Goal: Navigation & Orientation: Find specific page/section

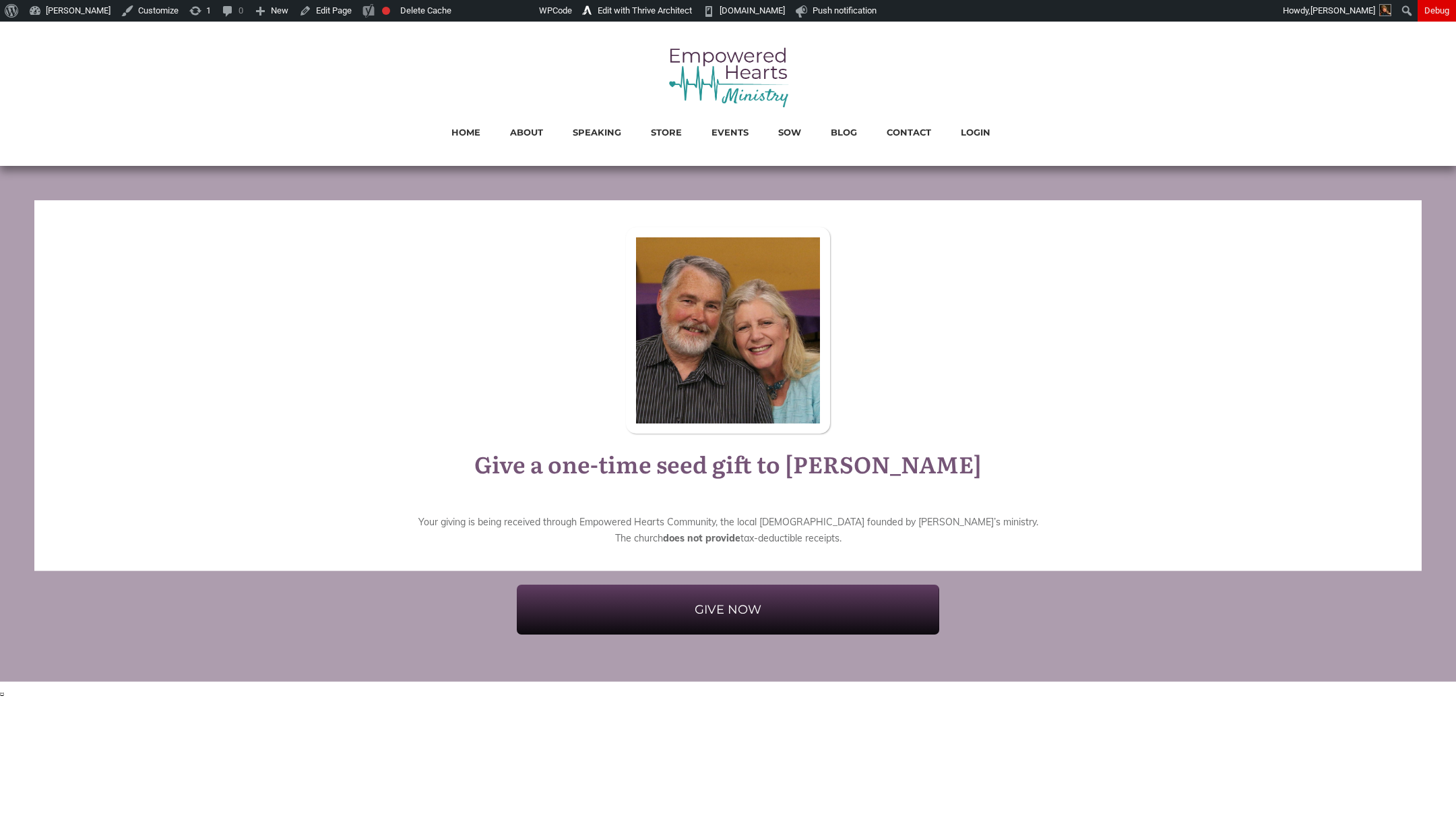
click at [700, 76] on img at bounding box center [728, 77] width 122 height 63
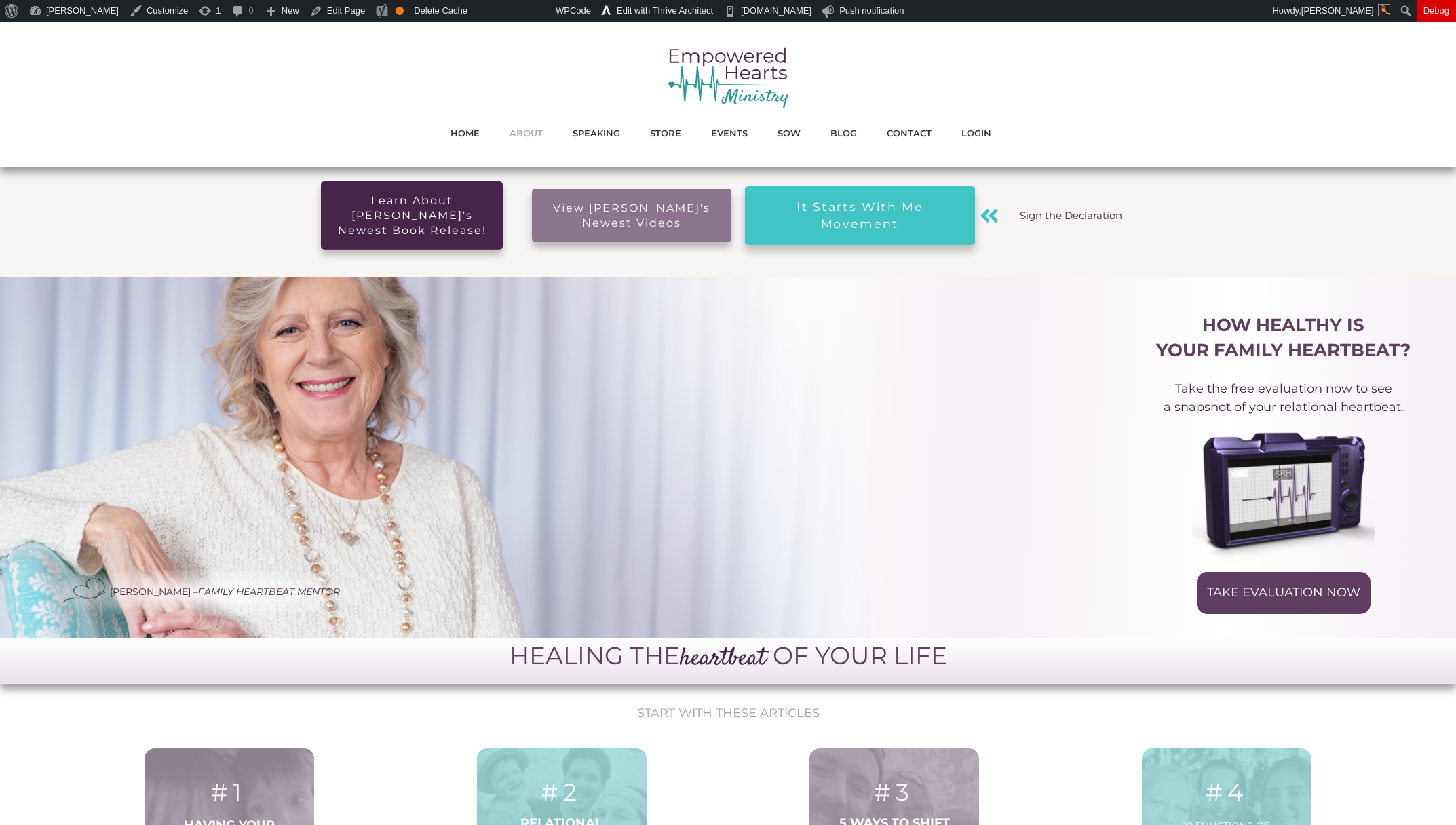
click at [530, 134] on span "ABOUT" at bounding box center [526, 133] width 34 height 17
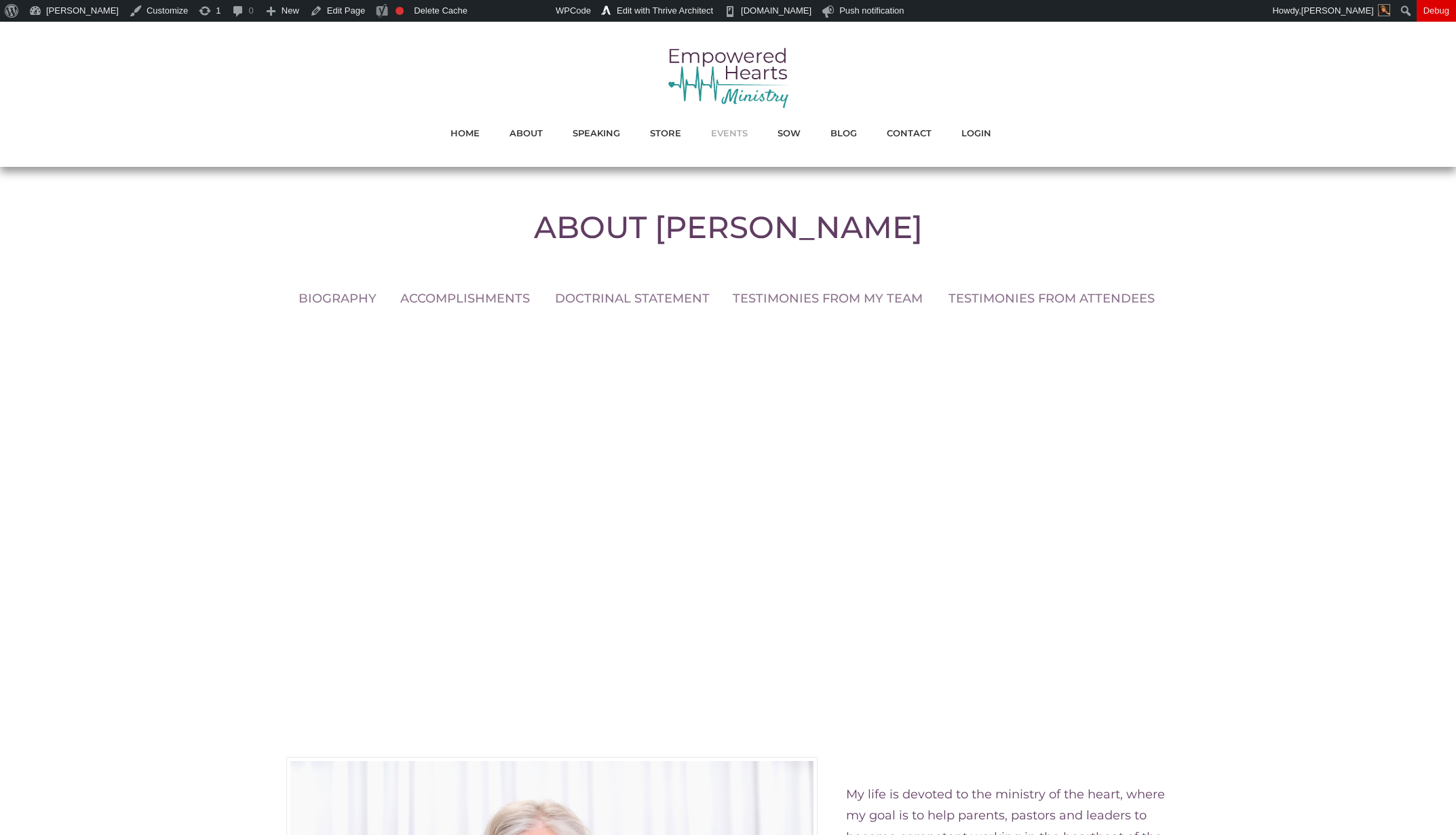
click at [737, 136] on span "EVENTS" at bounding box center [729, 133] width 36 height 17
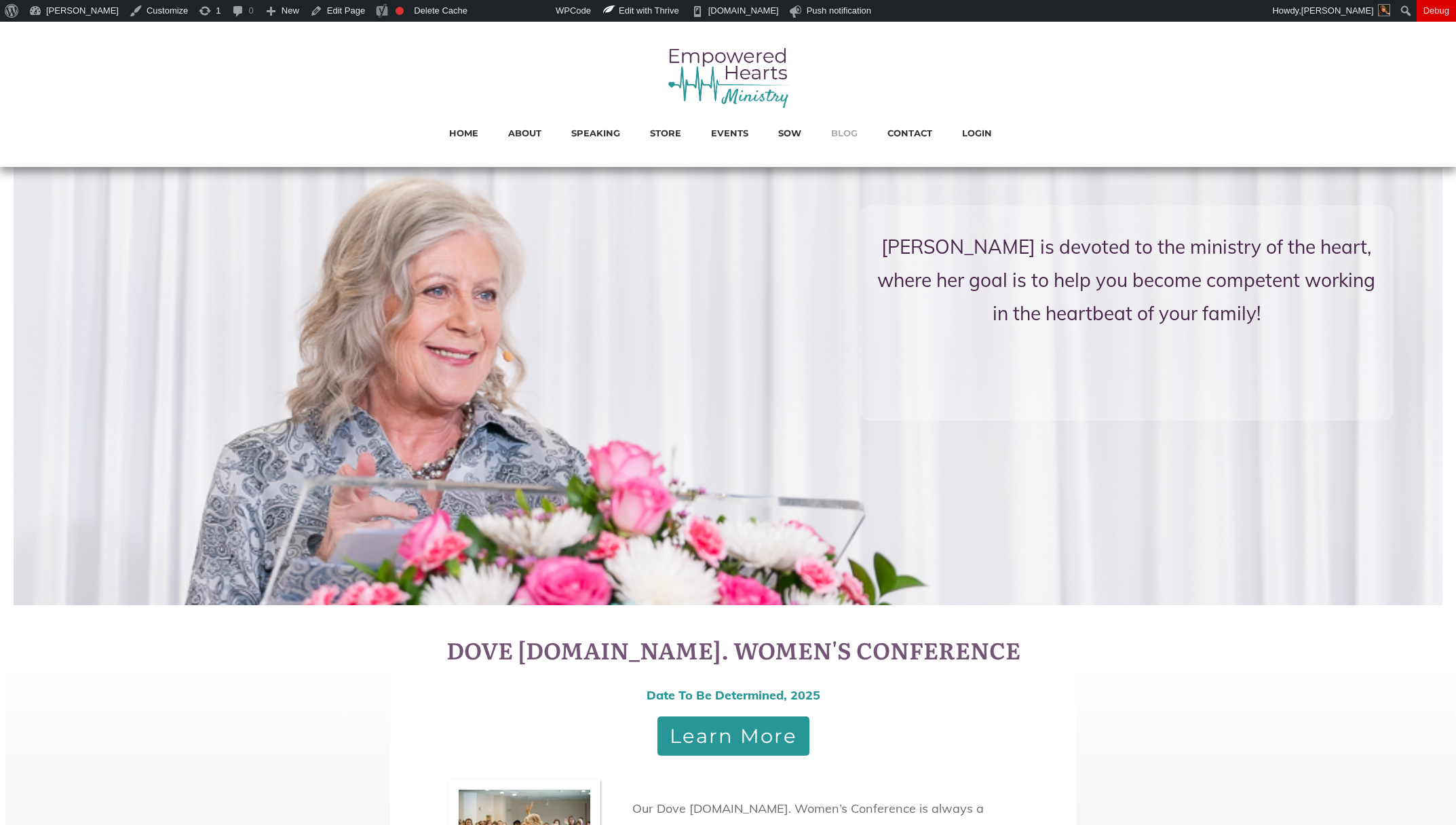
click at [858, 135] on li "BLOG" at bounding box center [844, 133] width 40 height 20
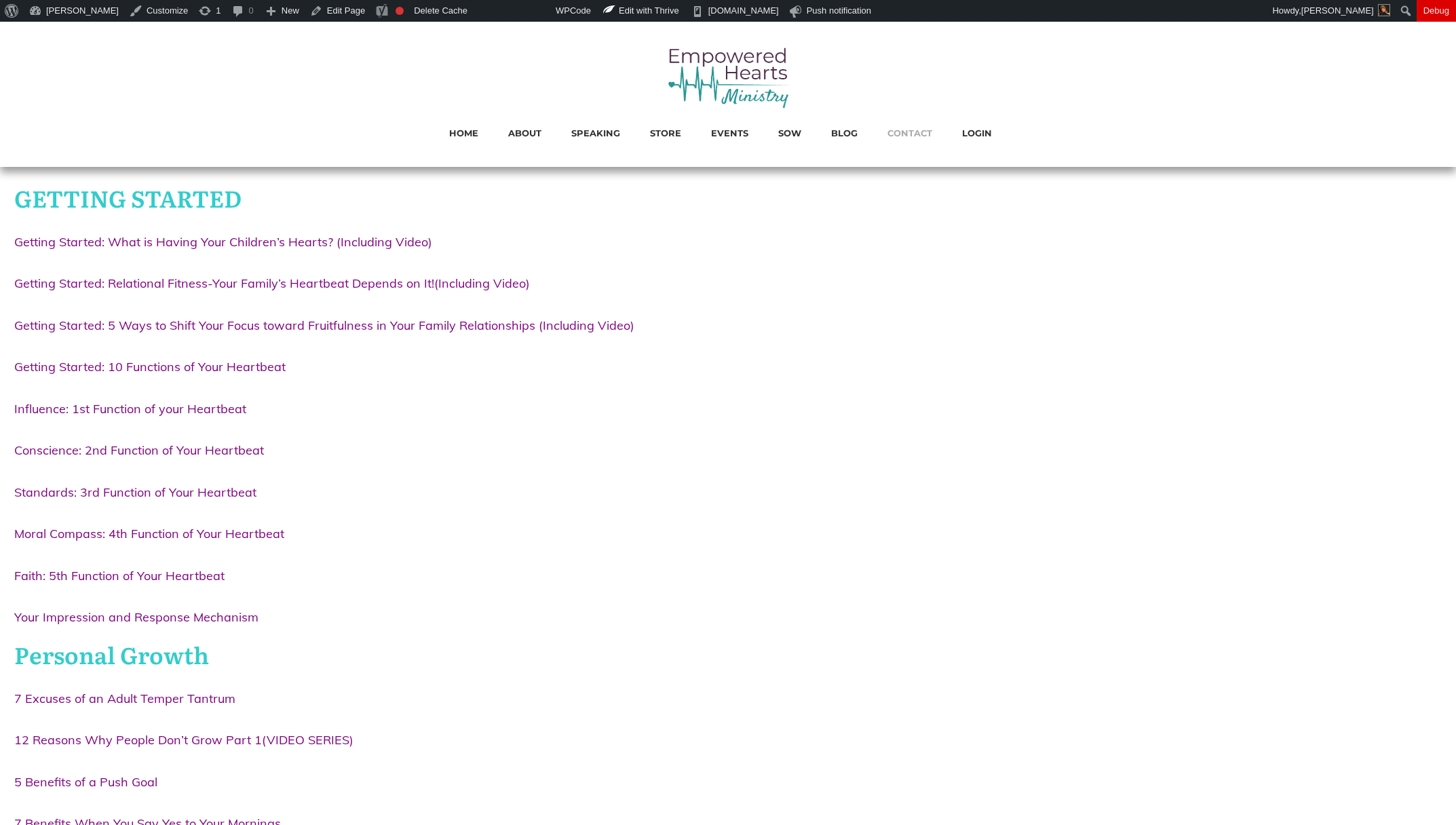
click at [916, 130] on span "CONTACT" at bounding box center [910, 133] width 44 height 17
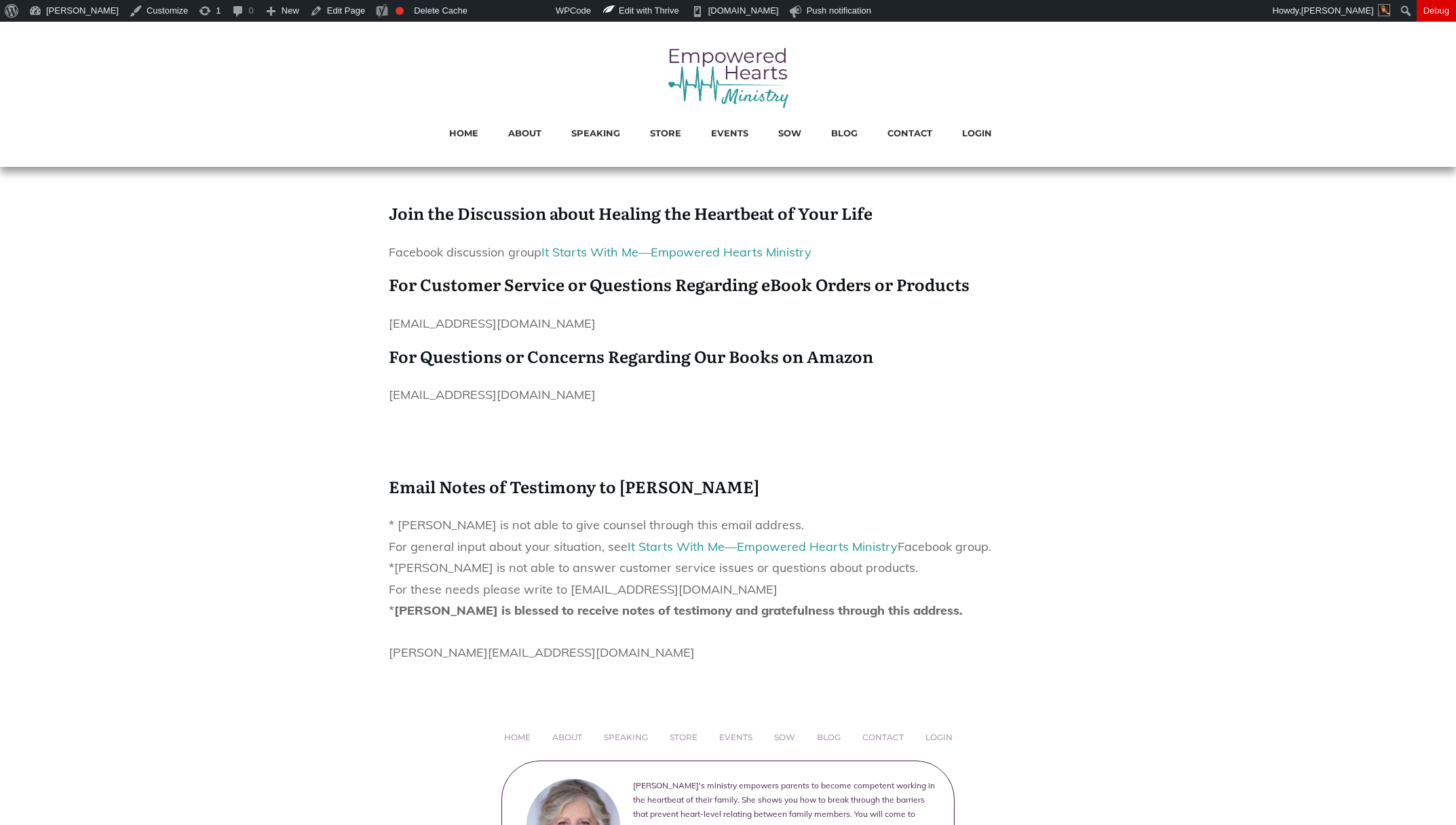
click at [723, 71] on img at bounding box center [728, 77] width 123 height 64
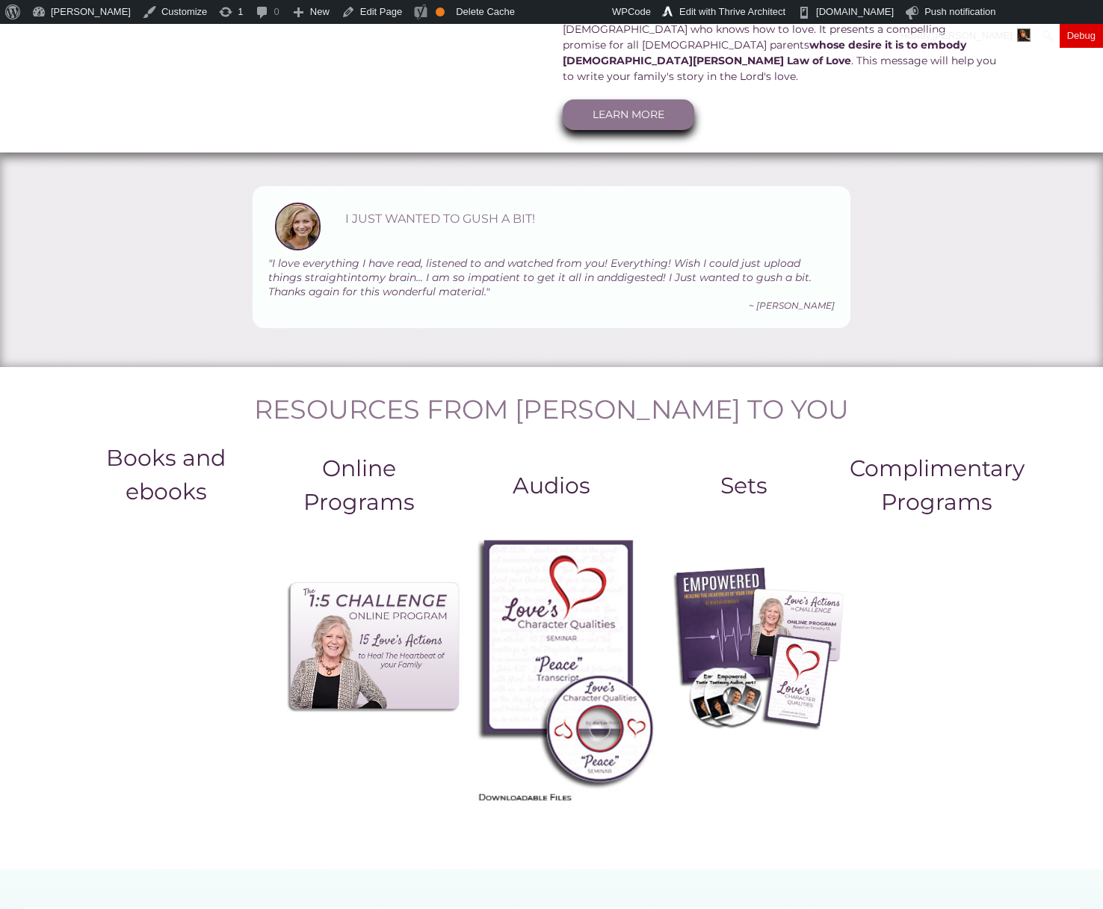
scroll to position [1367, 0]
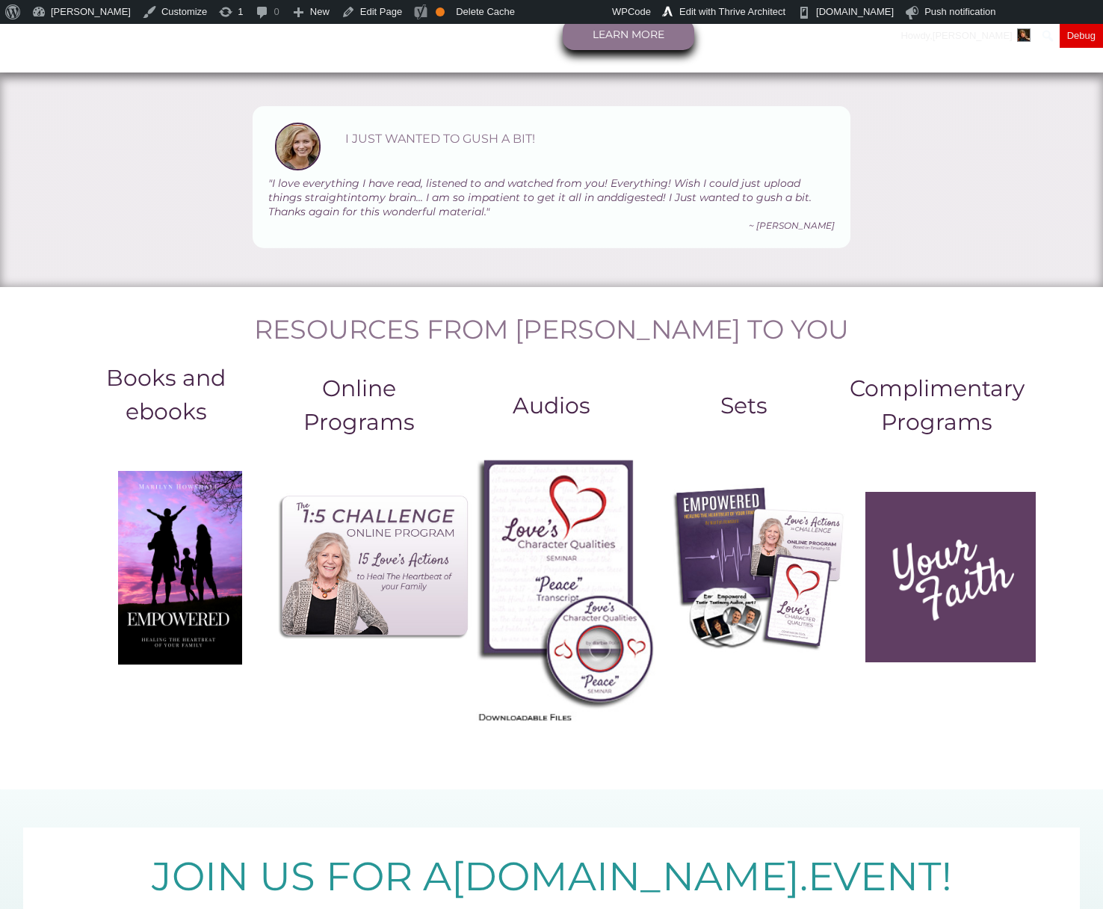
click at [338, 502] on img at bounding box center [372, 567] width 197 height 148
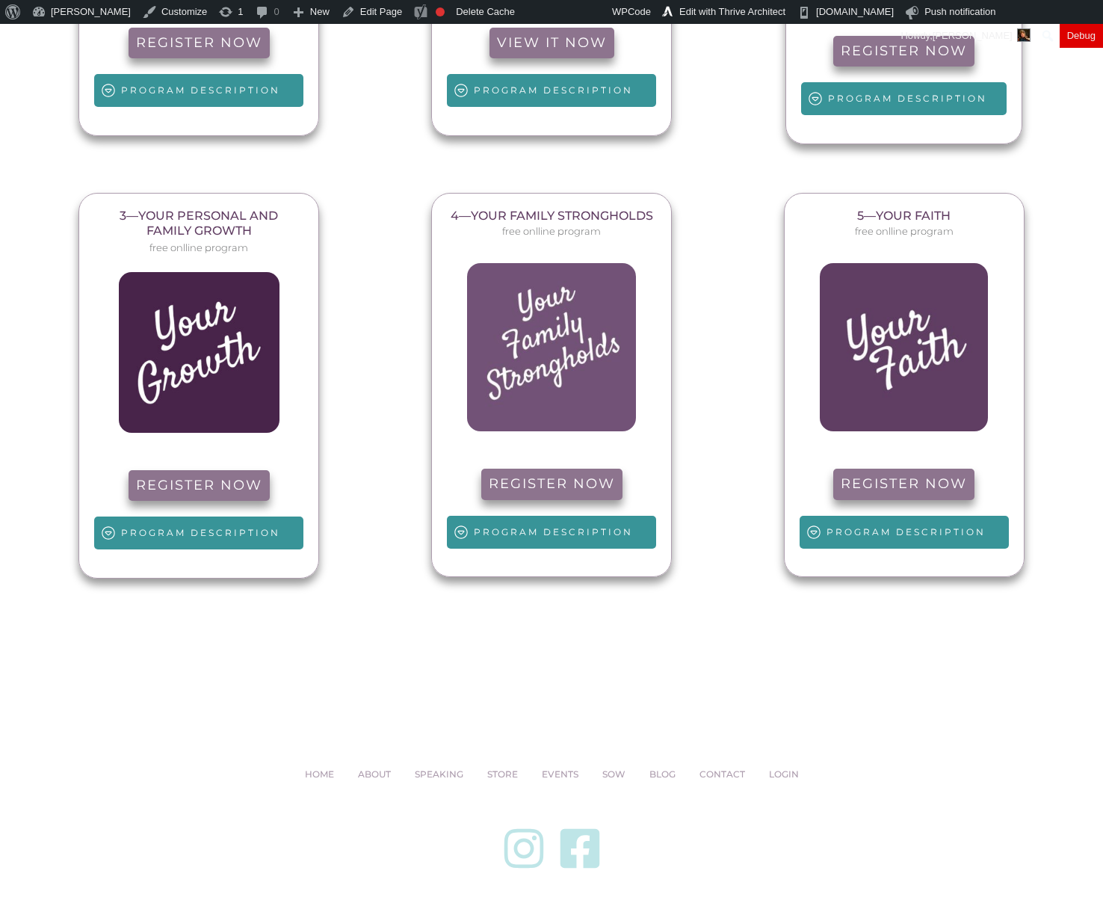
scroll to position [7993, 0]
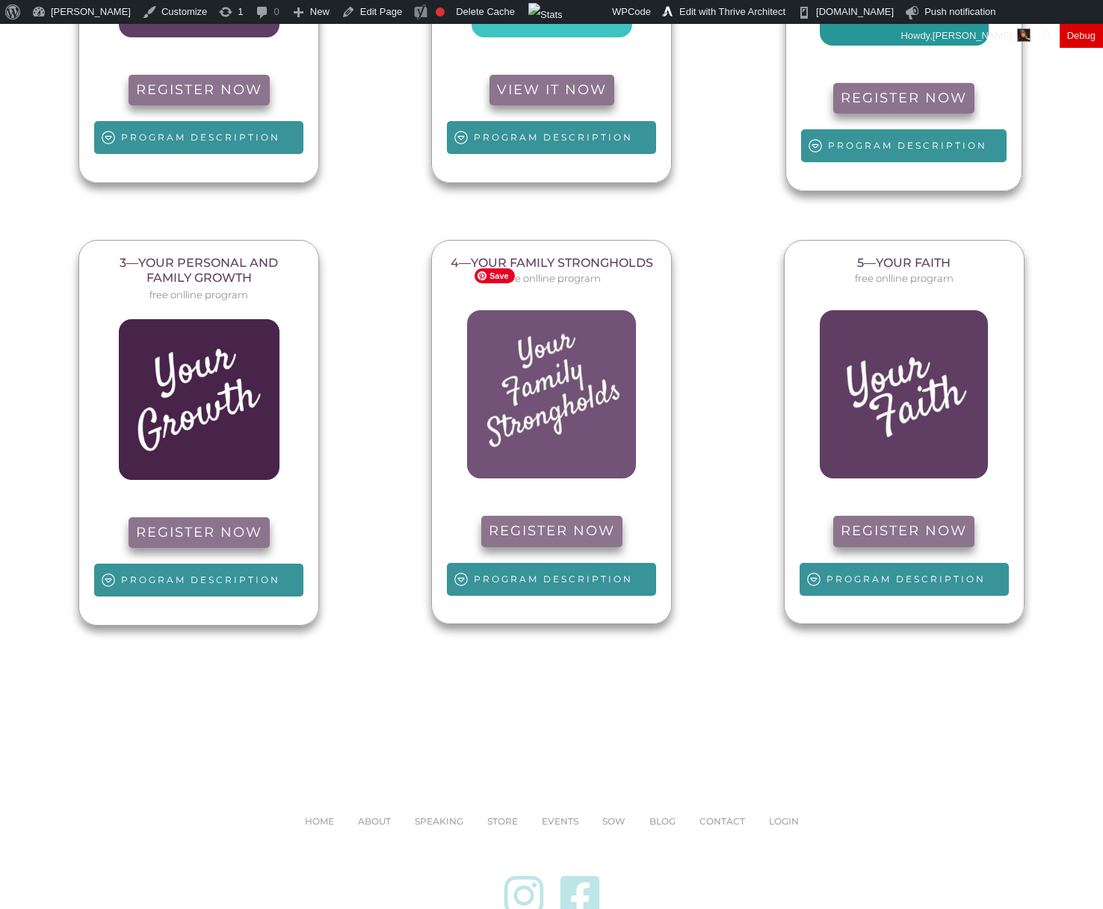
click at [523, 354] on img at bounding box center [551, 394] width 169 height 169
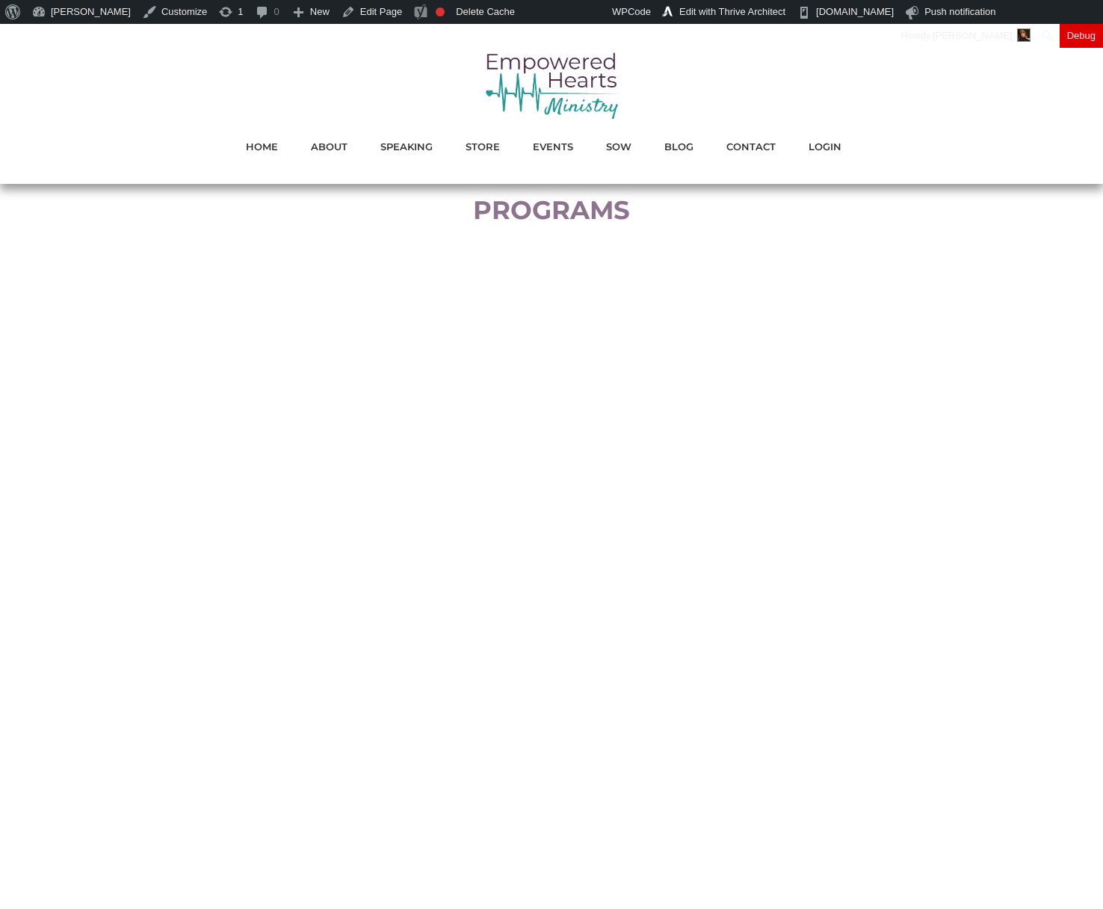
scroll to position [7993, 0]
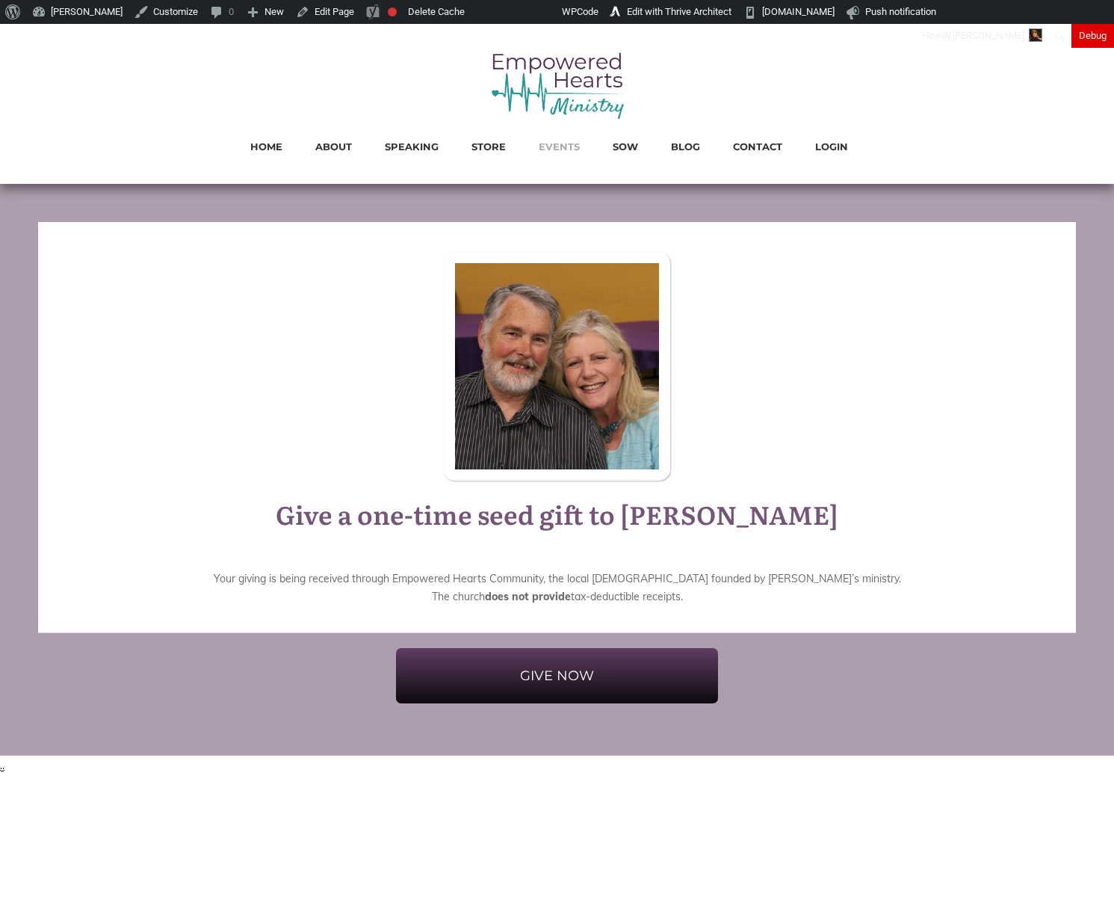
click at [558, 142] on span "EVENTS" at bounding box center [559, 146] width 41 height 19
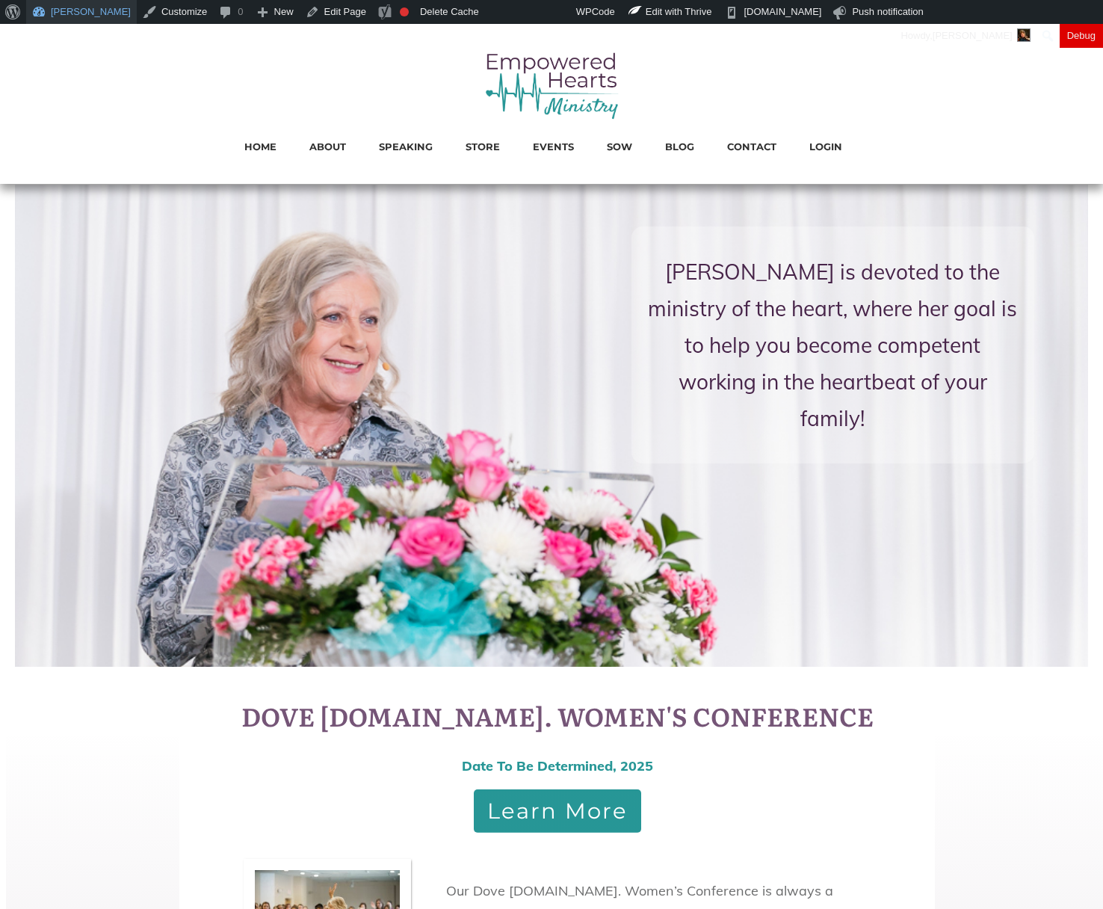
click at [100, 8] on link "[PERSON_NAME]" at bounding box center [81, 12] width 111 height 24
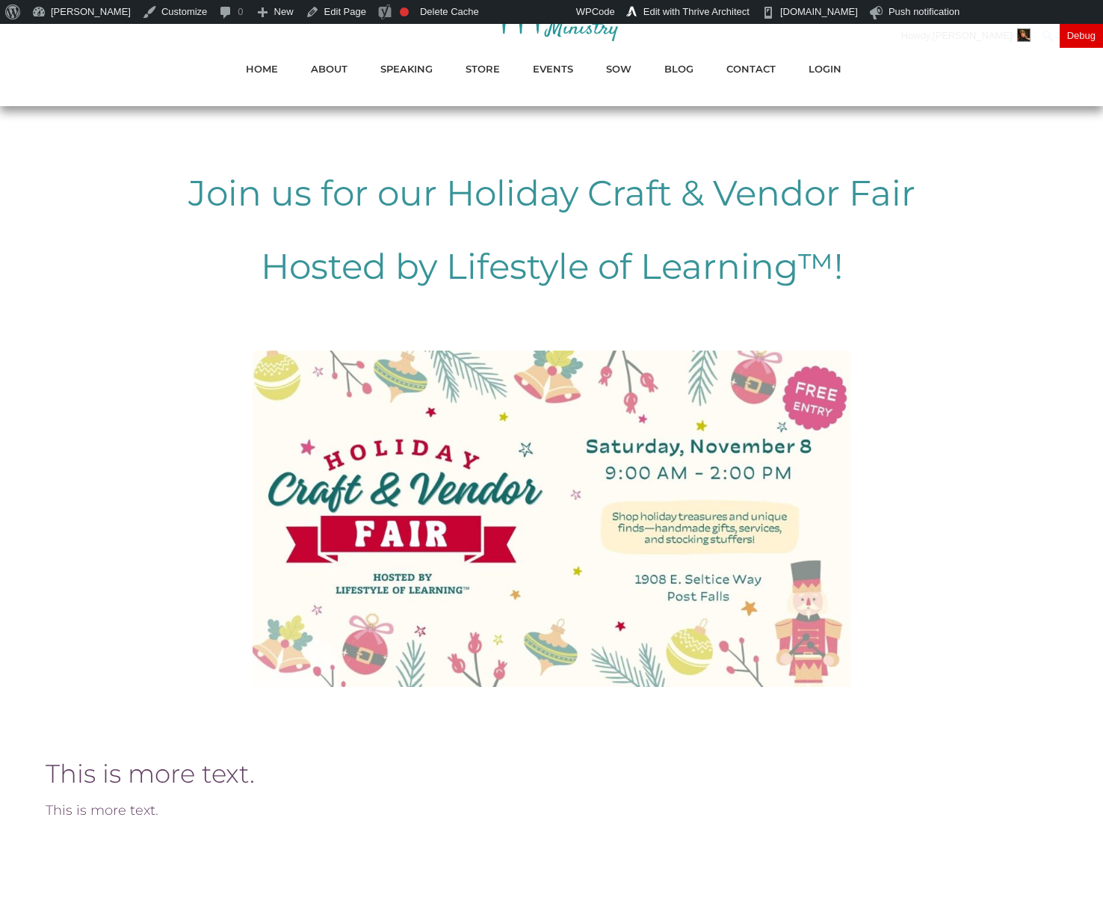
scroll to position [77, 0]
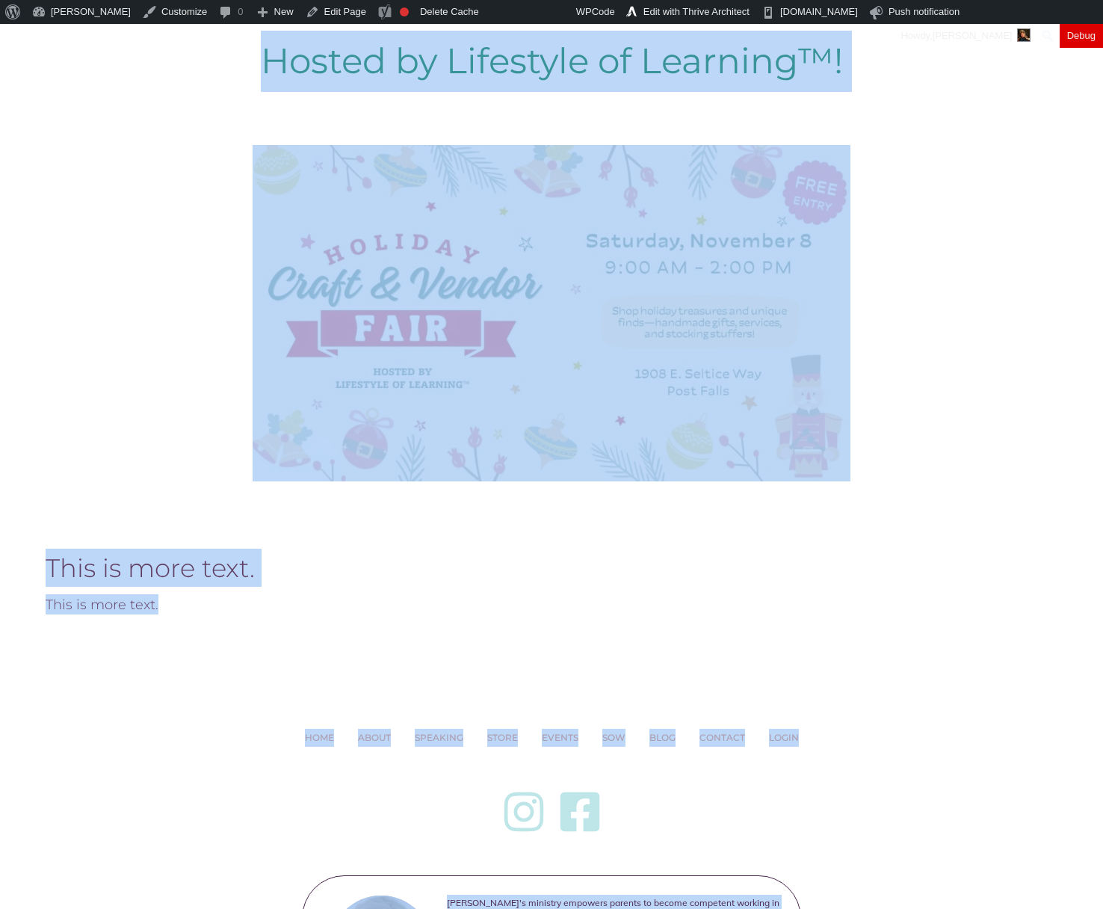
drag, startPoint x: 206, startPoint y: 194, endPoint x: 1014, endPoint y: 885, distance: 1063.4
click at [1020, 908] on html "HOME ABOUT SPEAKING STORE EVENTS SOW BLOG CONTACT LOGIN Join us for our Holiday…" at bounding box center [551, 449] width 1103 height 1416
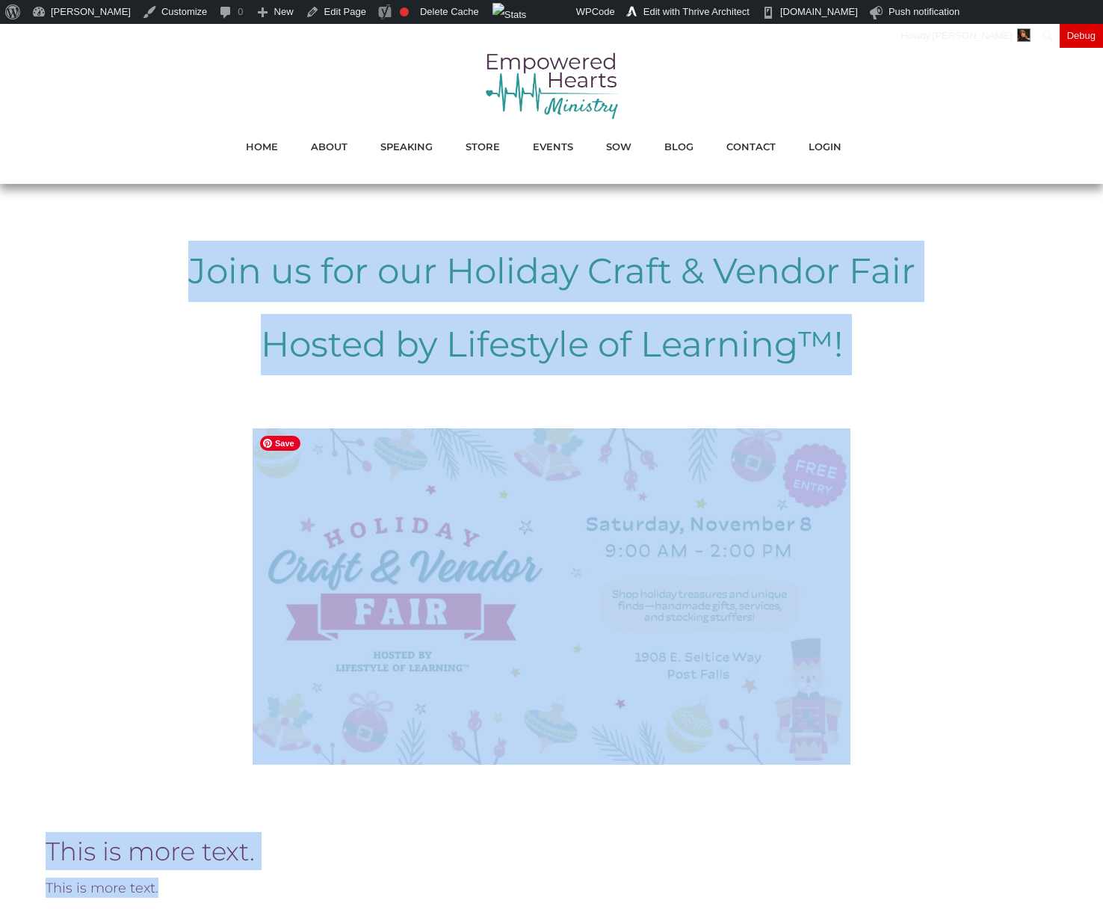
scroll to position [0, 0]
click at [945, 395] on div "Join us for our Holiday Craft & Vendor Fair Hosted by Lifestyle of Learning™! T…" at bounding box center [551, 575] width 1043 height 692
